Goal: Task Accomplishment & Management: Complete application form

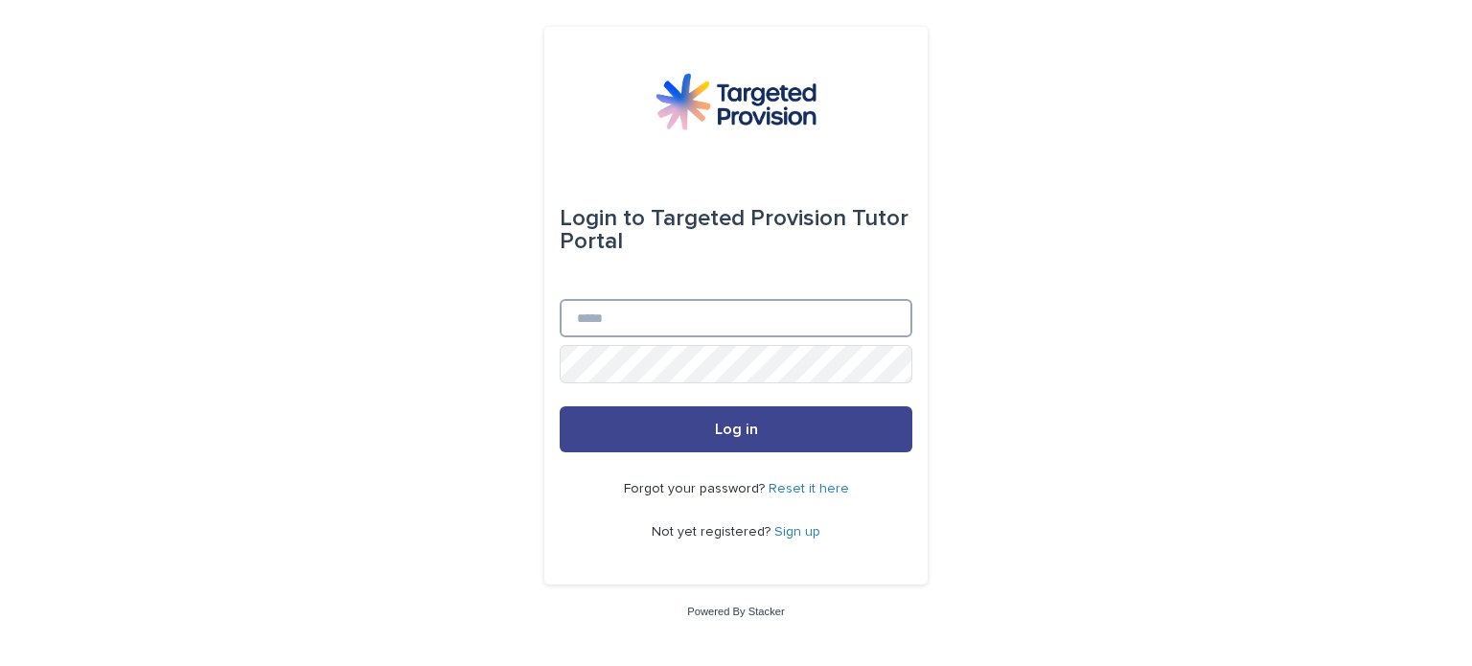
type input "**********"
click at [802, 431] on button "Log in" at bounding box center [736, 429] width 353 height 46
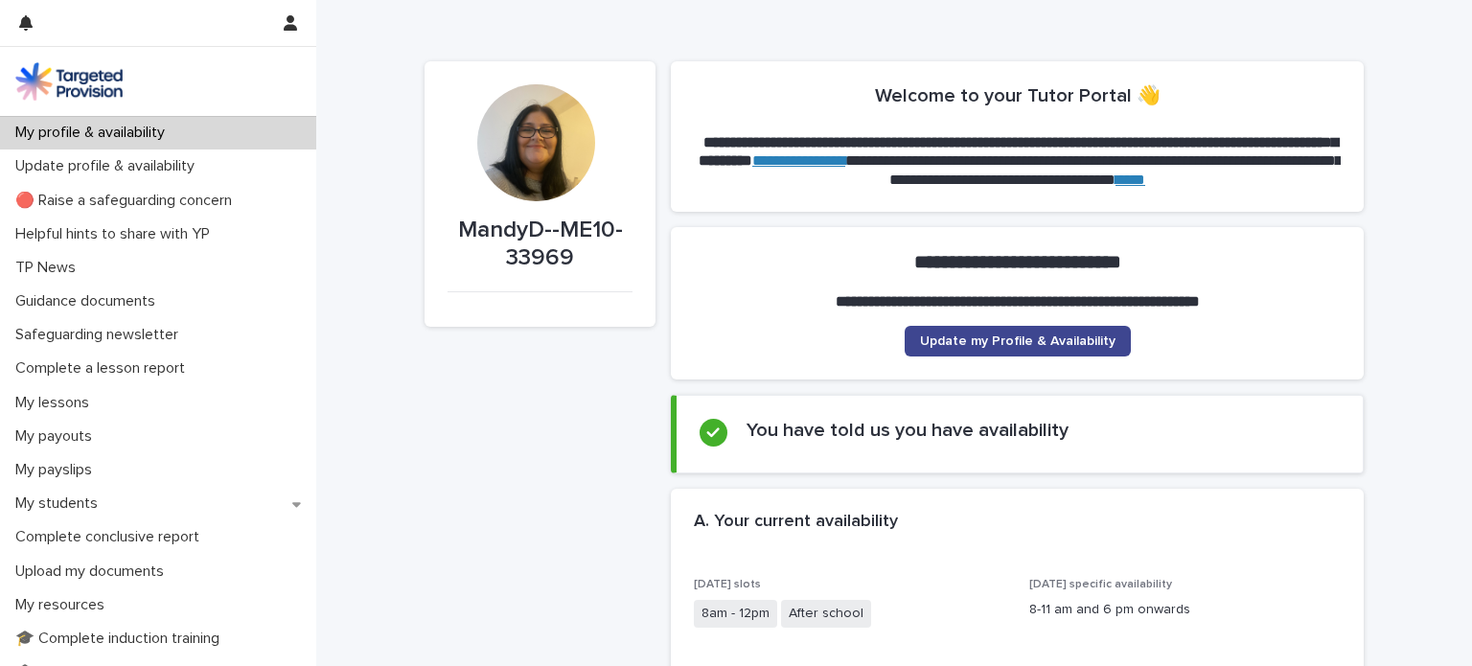
click at [1046, 344] on span "Update my Profile & Availability" at bounding box center [1018, 341] width 196 height 13
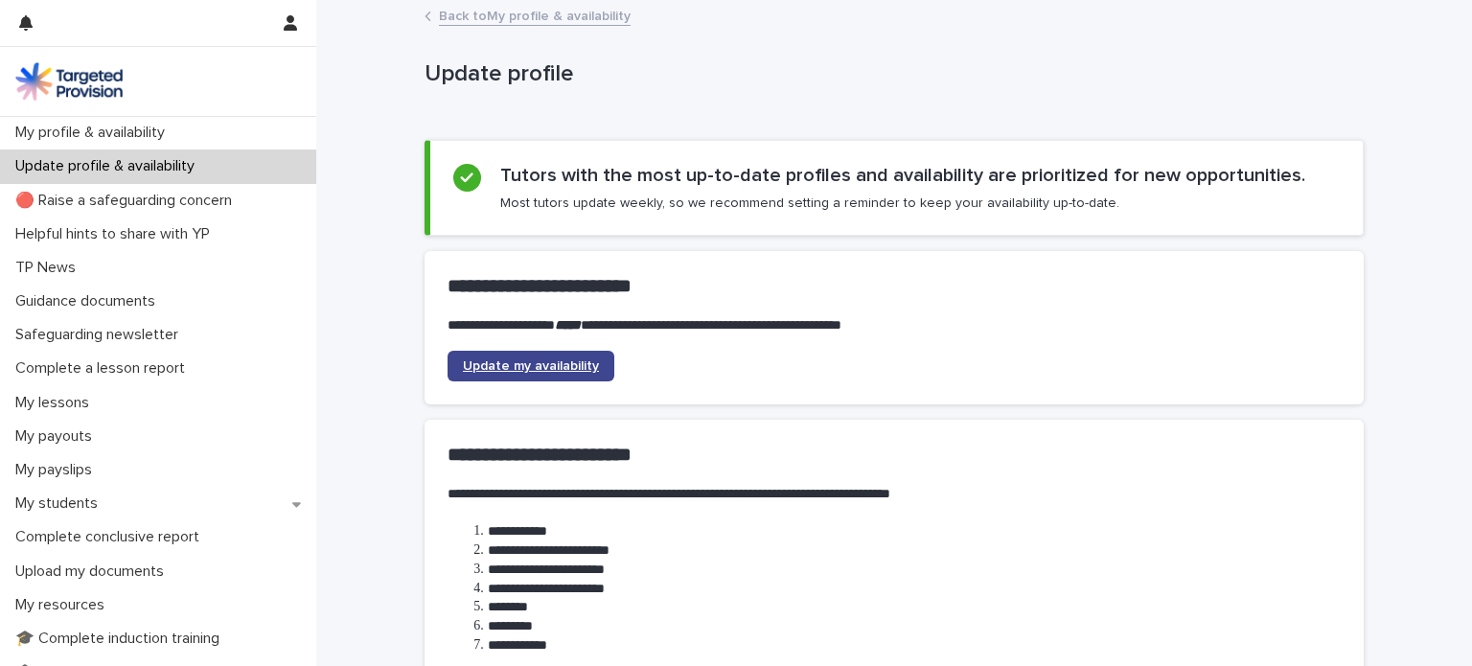
click at [565, 367] on span "Update my availability" at bounding box center [531, 365] width 136 height 13
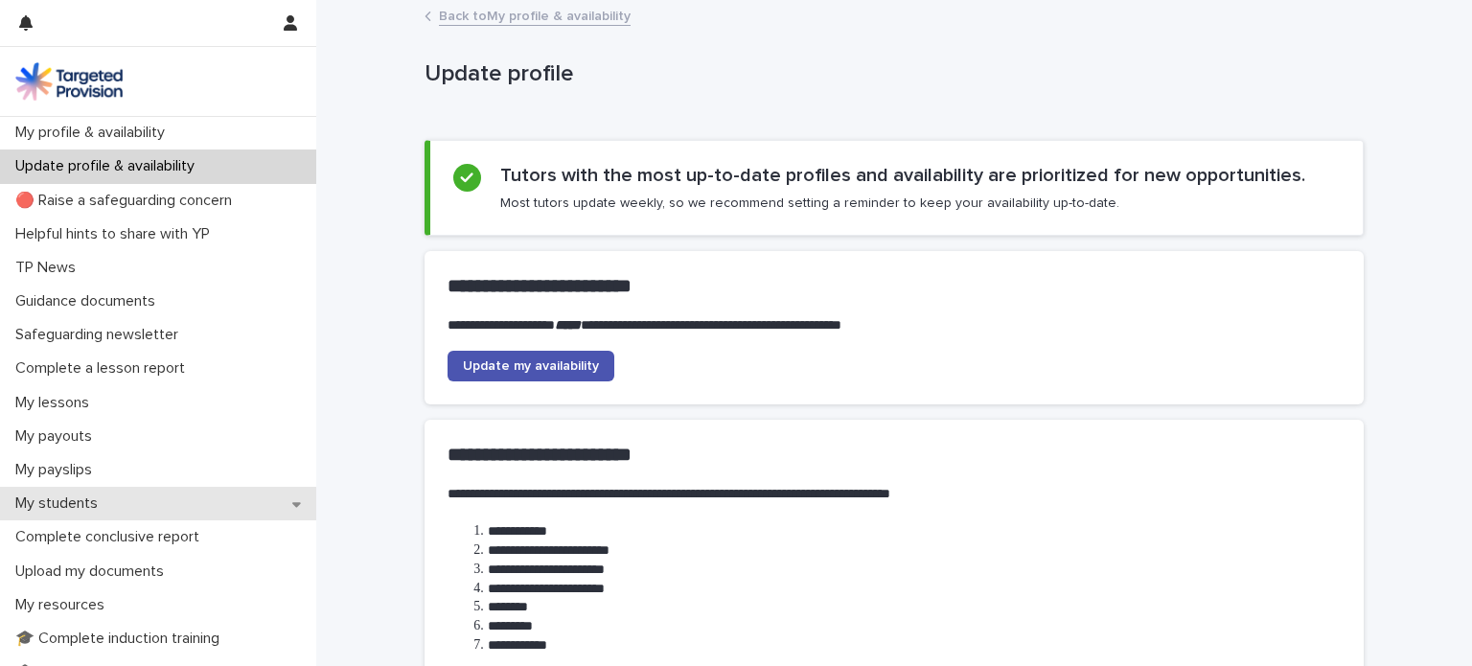
click at [73, 495] on p "My students" at bounding box center [60, 504] width 105 height 18
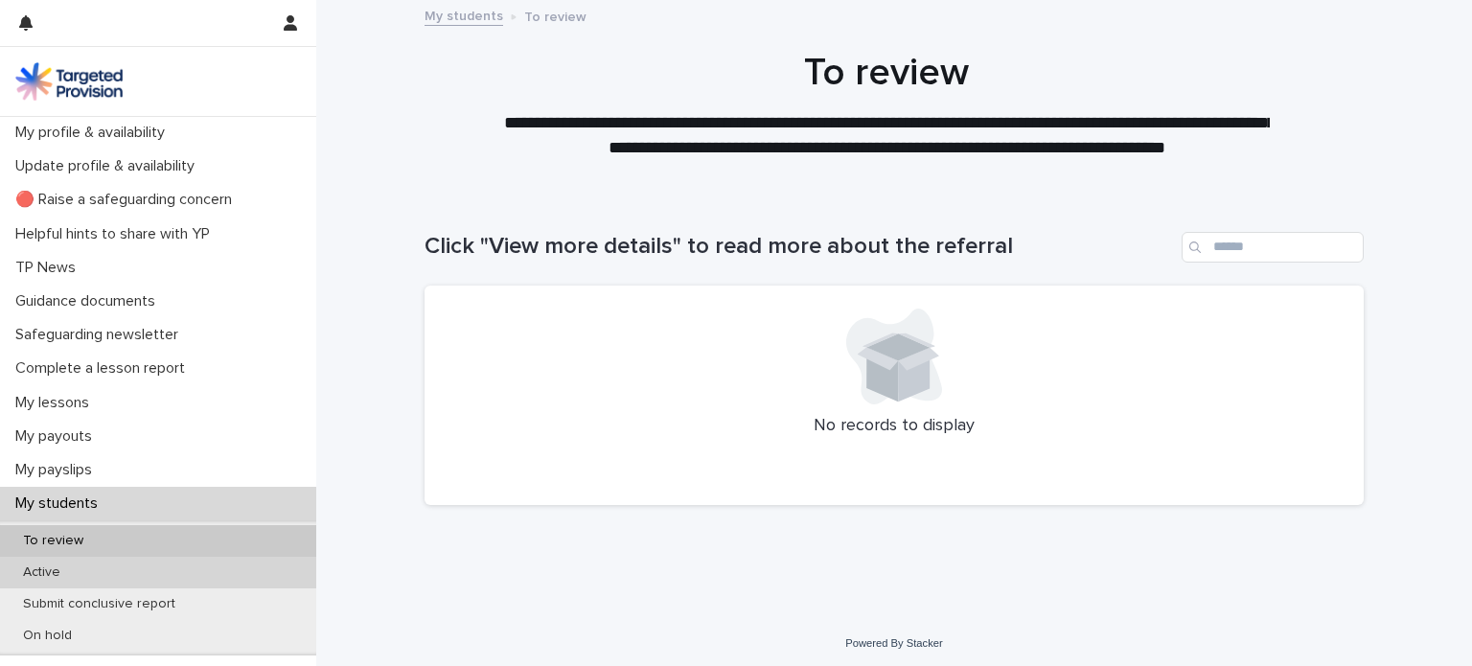
click at [58, 578] on p "Active" at bounding box center [42, 573] width 68 height 16
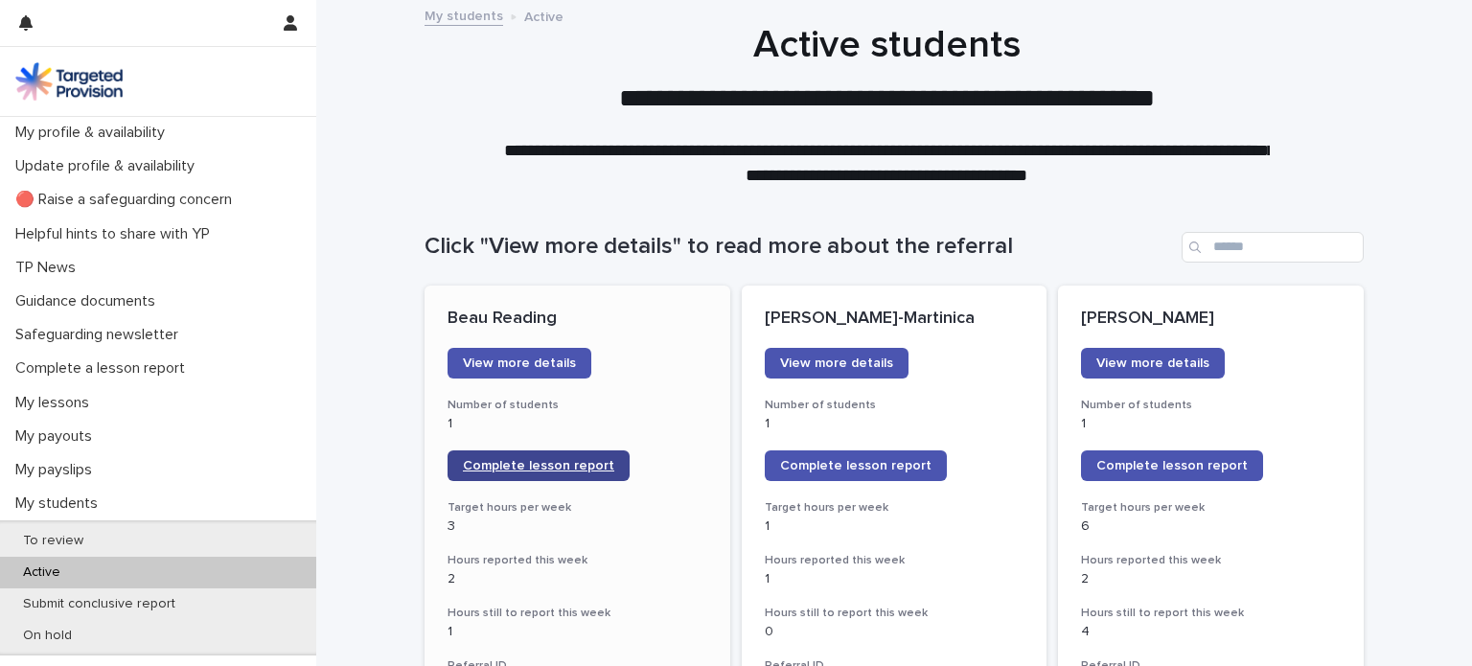
click at [522, 466] on span "Complete lesson report" at bounding box center [538, 465] width 151 height 13
click at [1142, 466] on span "Complete lesson report" at bounding box center [1171, 465] width 151 height 13
